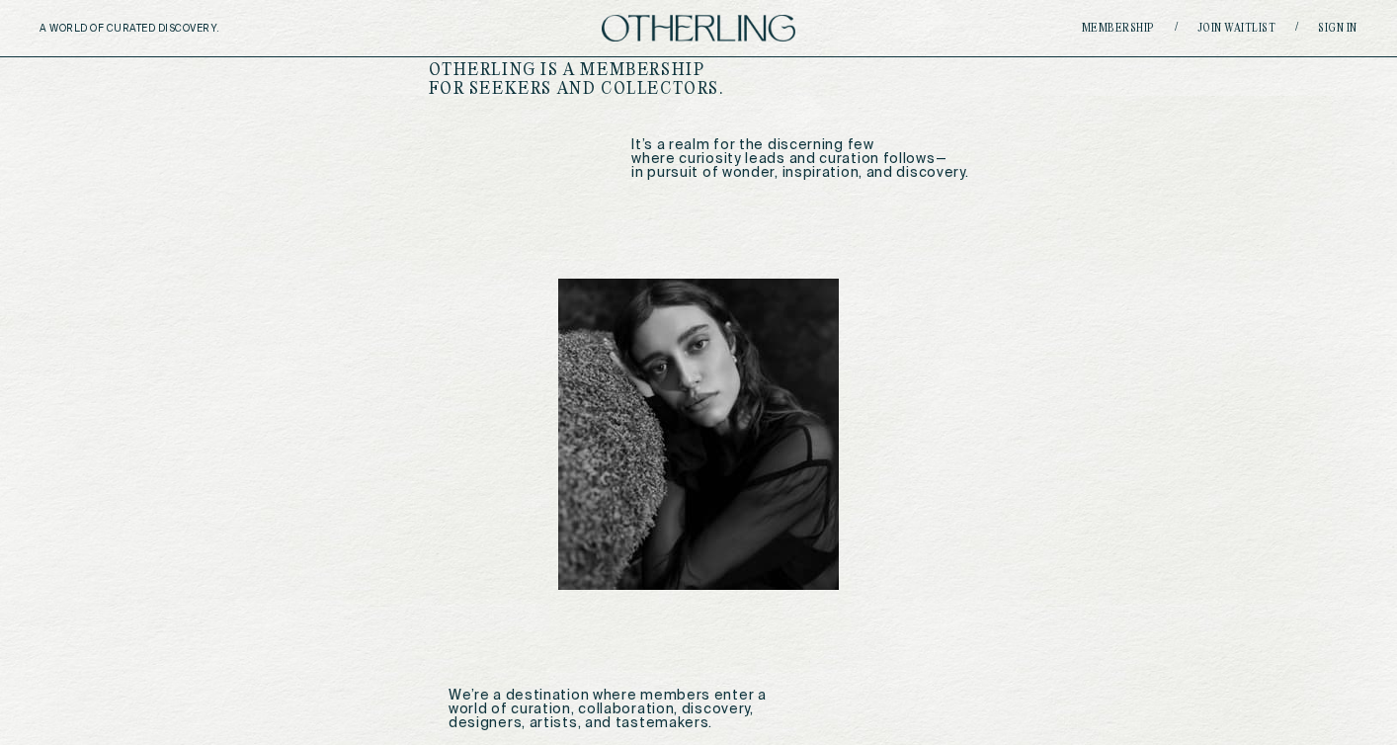
scroll to position [903, 0]
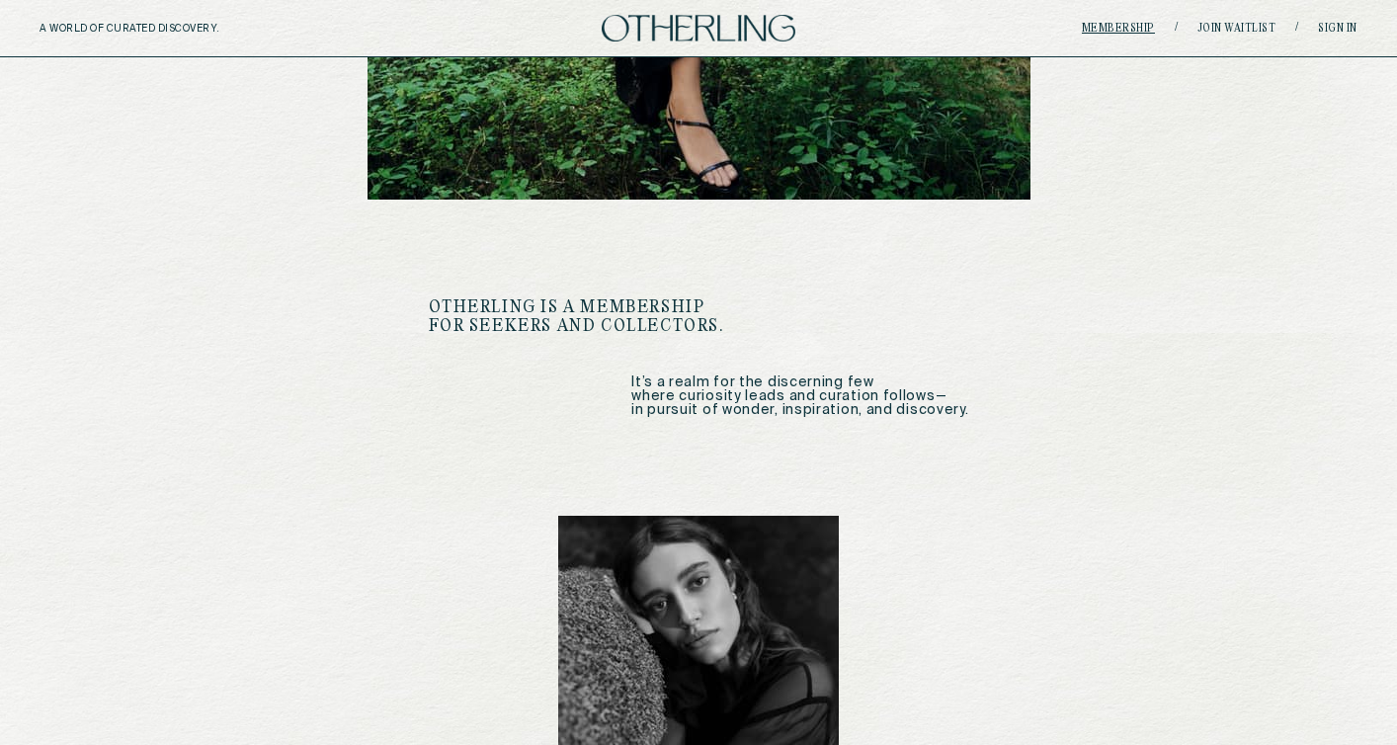
click at [1097, 31] on link "Membership" at bounding box center [1118, 29] width 73 height 12
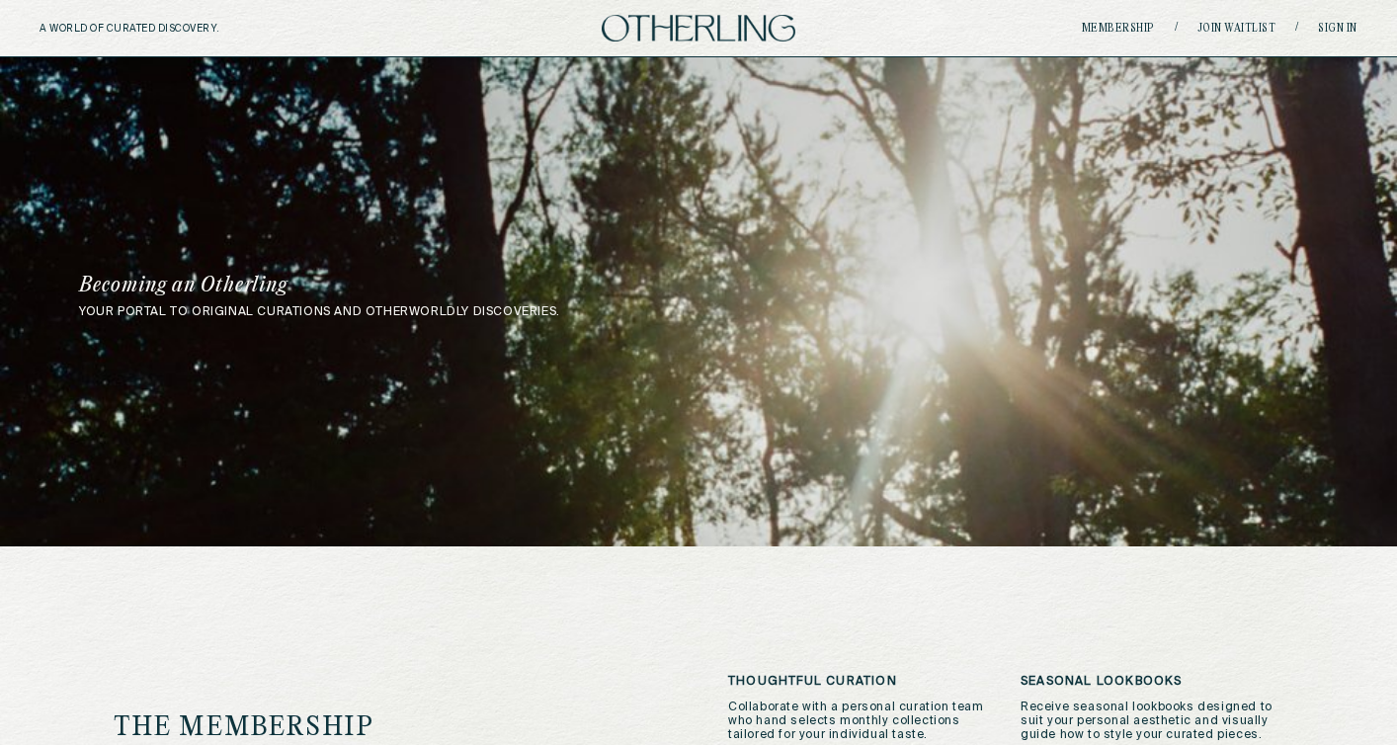
click at [735, 43] on div "A WORLD OF CURATED DISCOVERY. Membership / Join waitlist / Sign in" at bounding box center [698, 28] width 1397 height 57
click at [732, 38] on img at bounding box center [699, 28] width 194 height 27
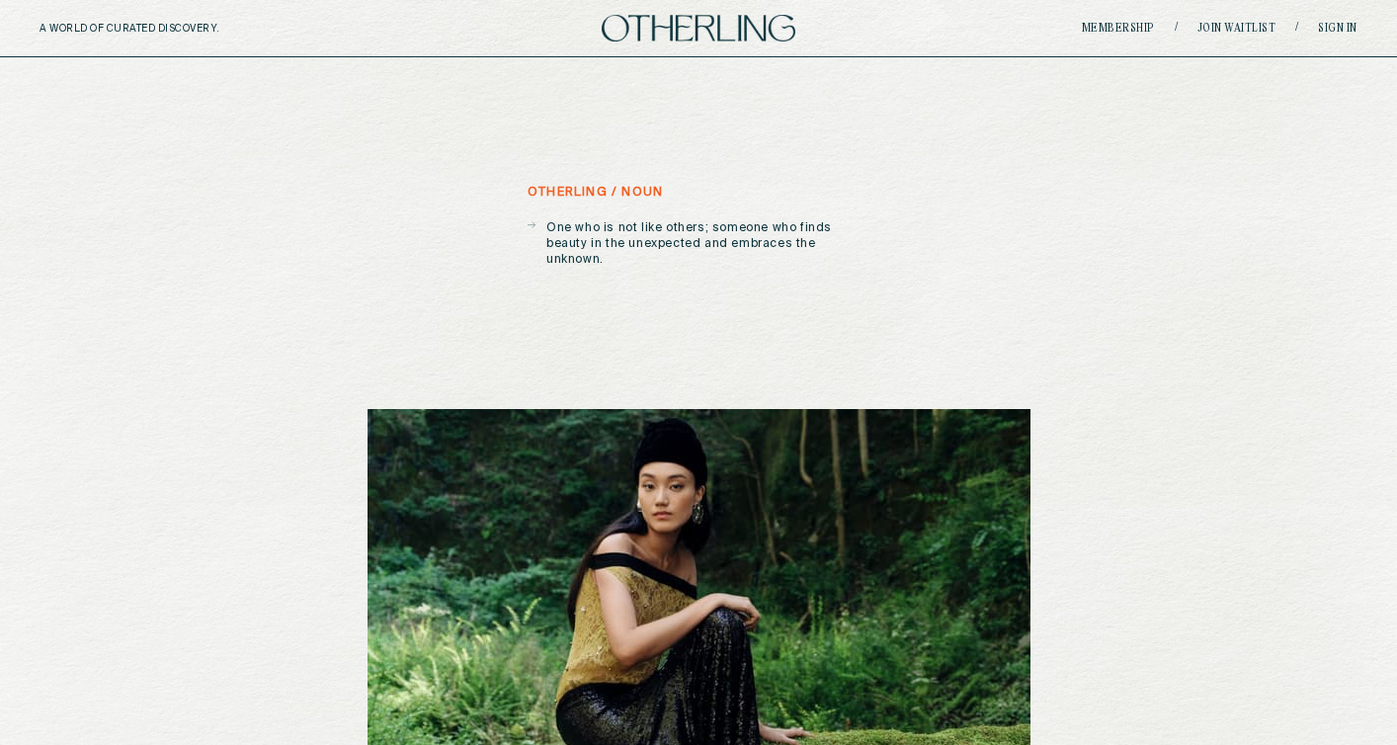
click at [184, 30] on h5 "A WORLD OF CURATED DISCOVERY." at bounding box center [173, 29] width 266 height 12
click at [1115, 35] on div "Membership / Join waitlist / Sign in" at bounding box center [1138, 28] width 440 height 15
click at [1135, 28] on link "Membership" at bounding box center [1118, 29] width 73 height 12
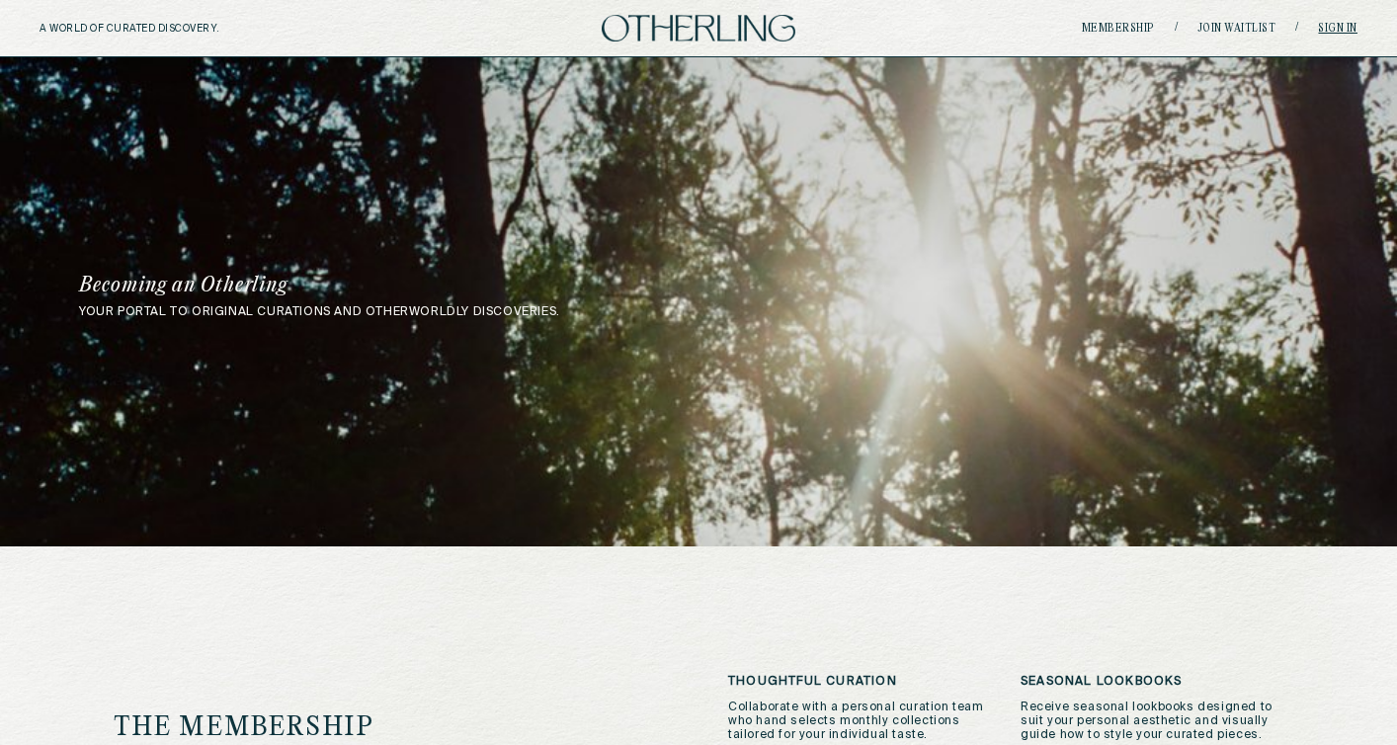
click at [1330, 28] on link "Sign in" at bounding box center [1338, 29] width 40 height 12
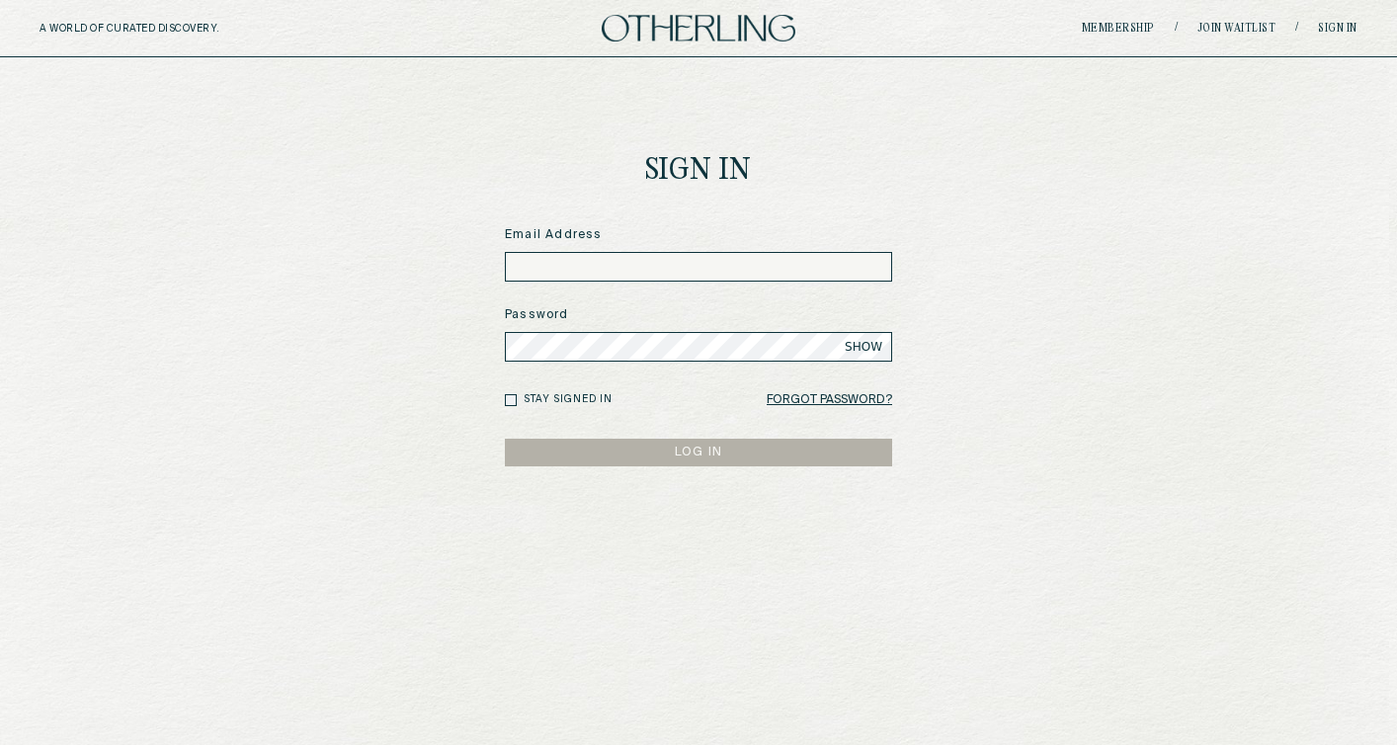
click at [1236, 21] on div "Membership / Join waitlist / Sign in" at bounding box center [1138, 28] width 440 height 15
click at [1130, 26] on link "Membership" at bounding box center [1118, 29] width 73 height 12
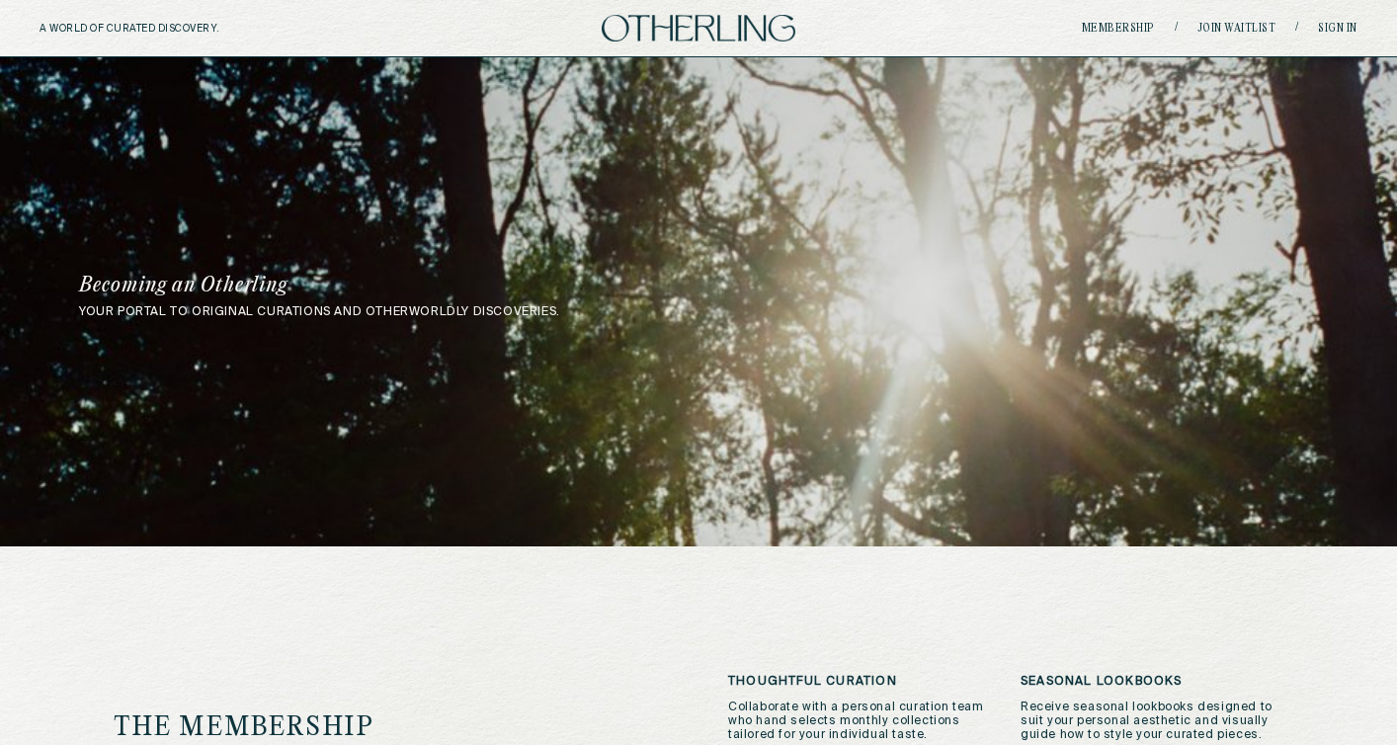
click at [202, 29] on h5 "A WORLD OF CURATED DISCOVERY." at bounding box center [173, 29] width 266 height 12
click at [716, 8] on div "A WORLD OF CURATED DISCOVERY. Membership / Join waitlist / Sign in" at bounding box center [698, 28] width 1397 height 57
click at [712, 21] on img at bounding box center [699, 28] width 194 height 27
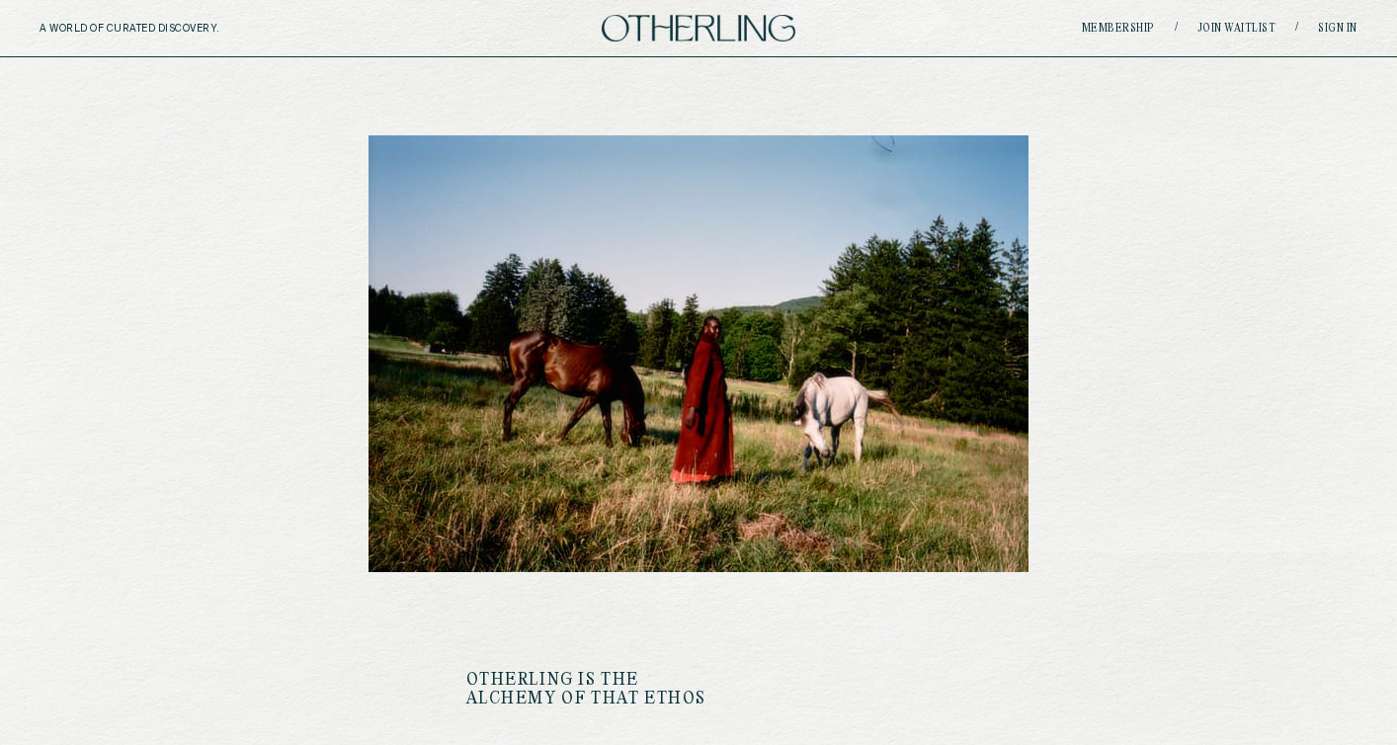
scroll to position [1636, 0]
